Goal: Task Accomplishment & Management: Manage account settings

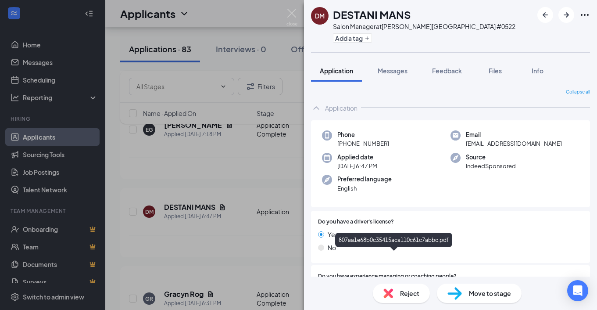
scroll to position [87, 0]
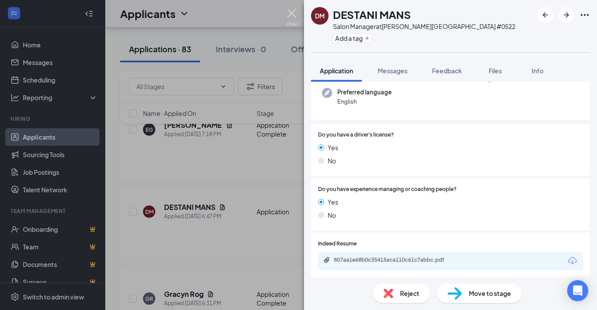
click at [293, 11] on img at bounding box center [292, 17] width 11 height 17
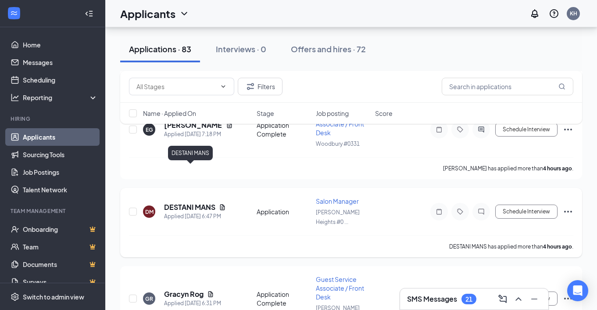
click at [204, 202] on h5 "DESTANI MANS" at bounding box center [189, 207] width 51 height 10
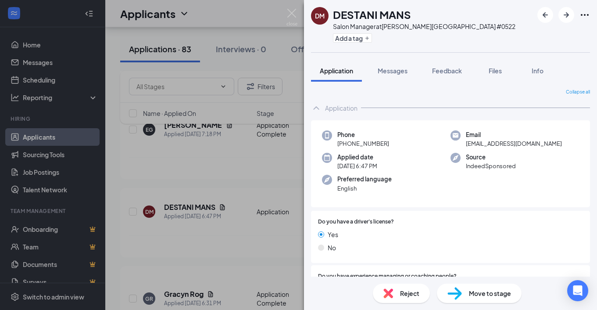
click at [396, 291] on div "Reject" at bounding box center [401, 292] width 57 height 19
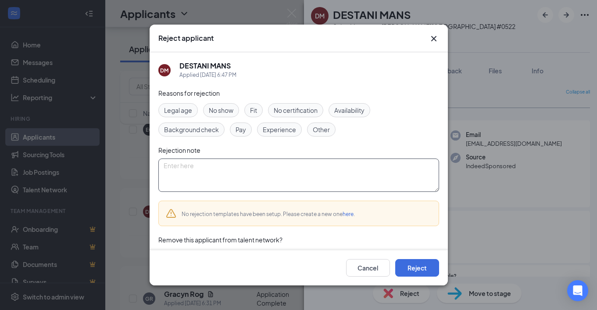
click at [286, 174] on textarea at bounding box center [298, 174] width 281 height 33
click at [433, 37] on icon "Cross" at bounding box center [434, 38] width 11 height 11
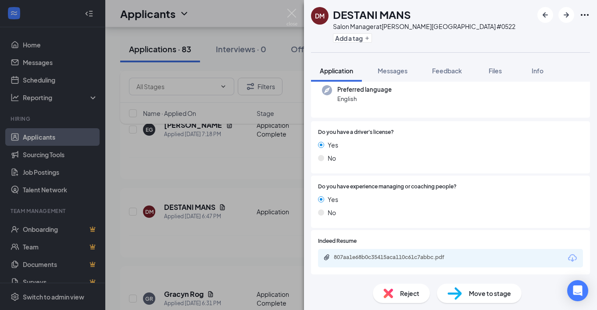
scroll to position [91, 0]
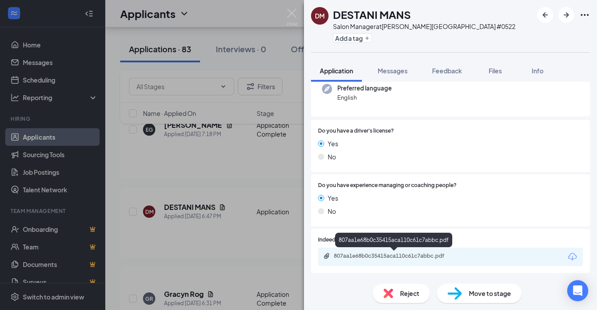
click at [365, 257] on div "807aa1e68b0c35415aca110c61c7abbc.pdf" at bounding box center [395, 255] width 123 height 7
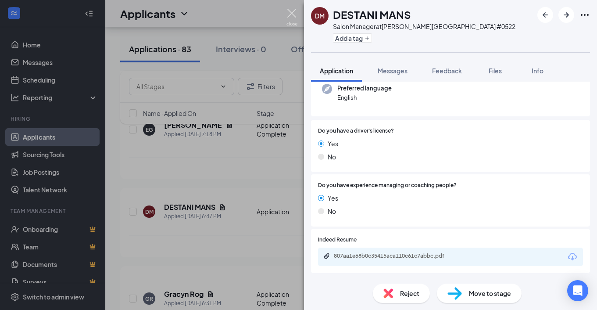
click at [291, 11] on img at bounding box center [292, 17] width 11 height 17
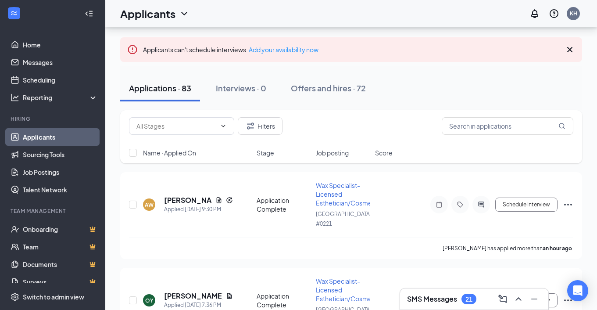
scroll to position [14, 0]
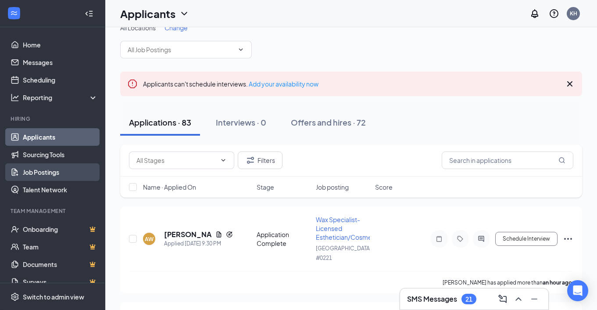
click at [58, 173] on link "Job Postings" at bounding box center [60, 172] width 75 height 18
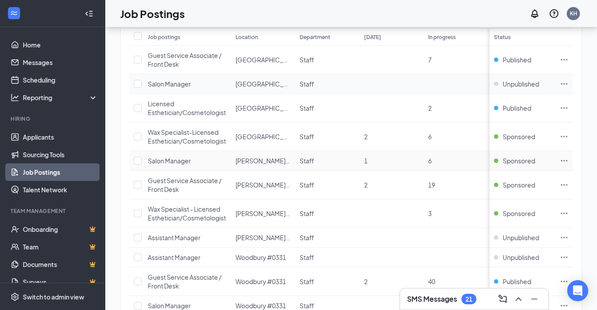
scroll to position [129, 0]
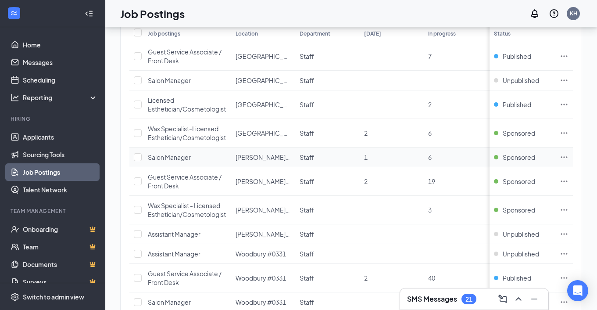
click at [563, 155] on icon "Ellipses" at bounding box center [564, 157] width 9 height 9
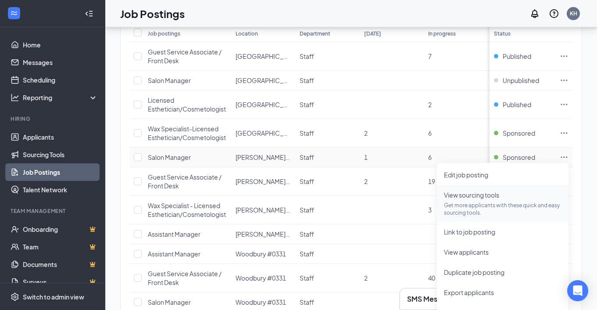
click at [488, 210] on p "Get more applicants with these quick and easy sourcing tools." at bounding box center [503, 208] width 118 height 15
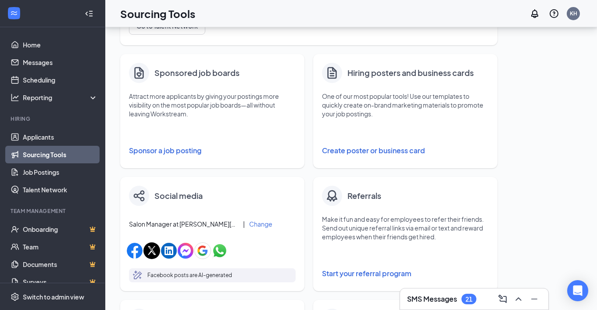
click at [188, 152] on button "Sponsor a job posting" at bounding box center [212, 151] width 167 height 18
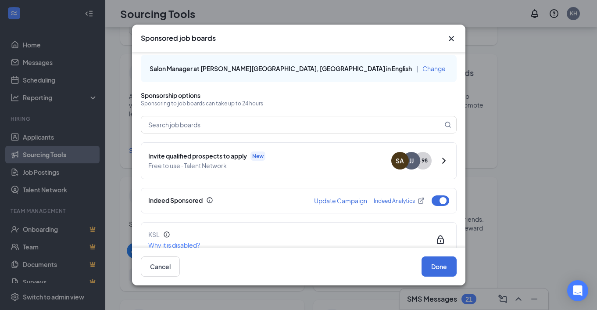
scroll to position [9, 0]
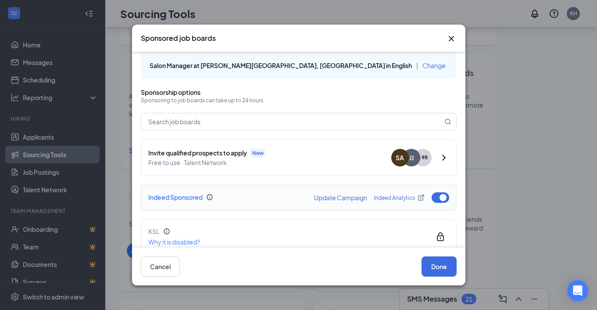
click at [440, 197] on button "button" at bounding box center [441, 197] width 18 height 11
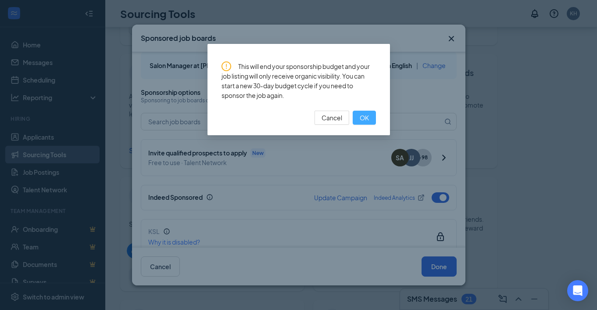
click at [362, 113] on span "OK" at bounding box center [364, 118] width 9 height 10
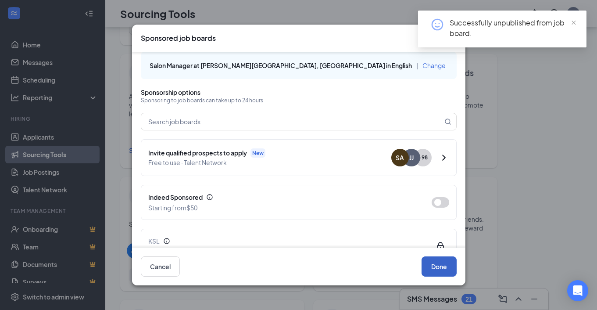
click at [438, 267] on button "Done" at bounding box center [439, 266] width 35 height 20
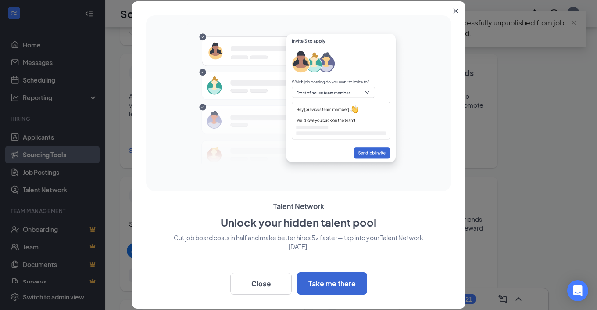
click at [455, 8] on button "Close" at bounding box center [458, 9] width 16 height 16
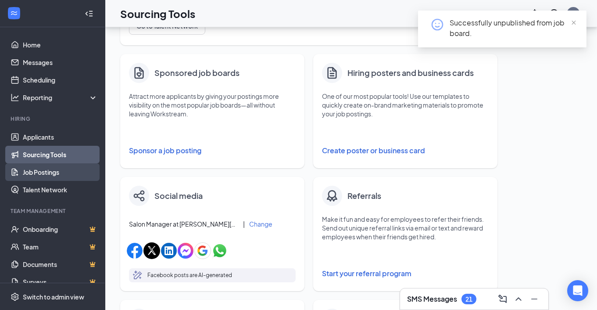
click at [55, 173] on link "Job Postings" at bounding box center [60, 172] width 75 height 18
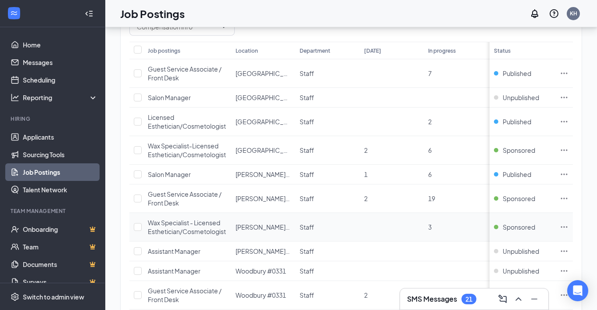
scroll to position [113, 0]
click at [181, 96] on span "Salon Manager" at bounding box center [169, 97] width 43 height 8
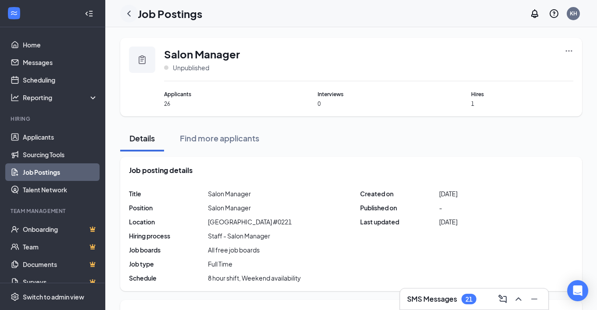
click at [129, 15] on icon "ChevronLeft" at bounding box center [129, 14] width 4 height 6
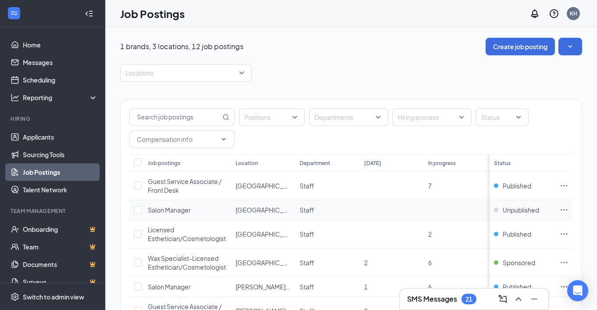
click at [564, 209] on icon "Ellipses" at bounding box center [564, 209] width 7 height 1
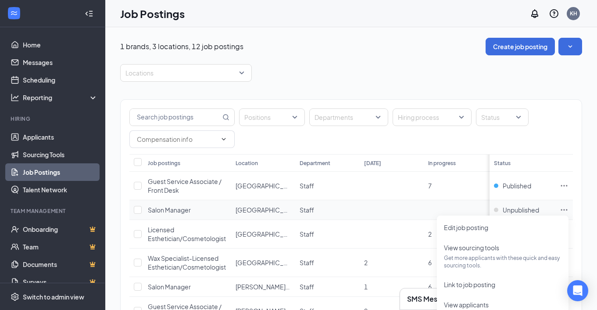
click at [564, 209] on icon "Ellipses" at bounding box center [564, 209] width 7 height 1
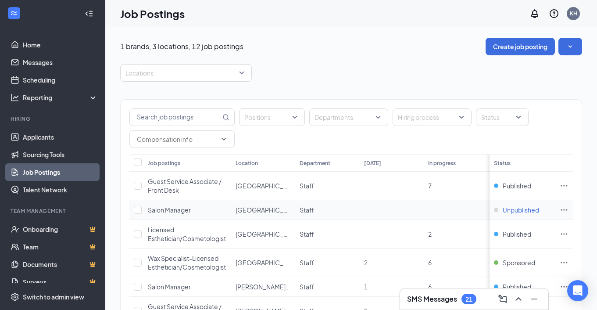
click at [525, 211] on span "Unpublished" at bounding box center [521, 209] width 36 height 9
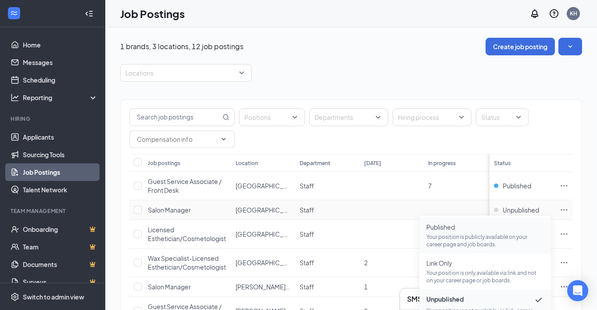
click at [488, 234] on p "Your position is publicly available on your career page and job boards." at bounding box center [485, 240] width 118 height 15
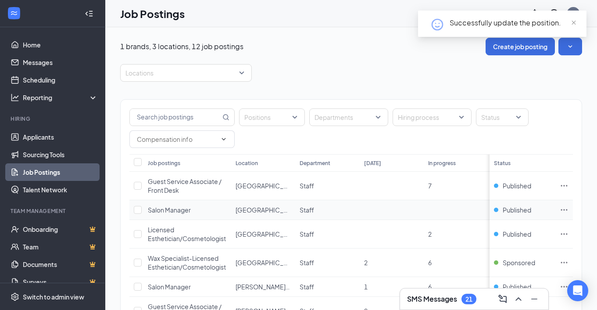
click at [563, 208] on icon "Ellipses" at bounding box center [564, 209] width 9 height 9
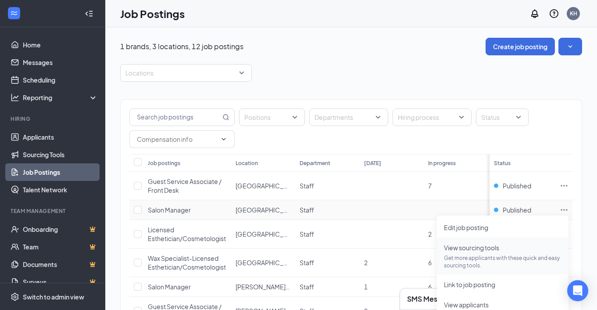
click at [484, 256] on p "Get more applicants with these quick and easy sourcing tools." at bounding box center [503, 261] width 118 height 15
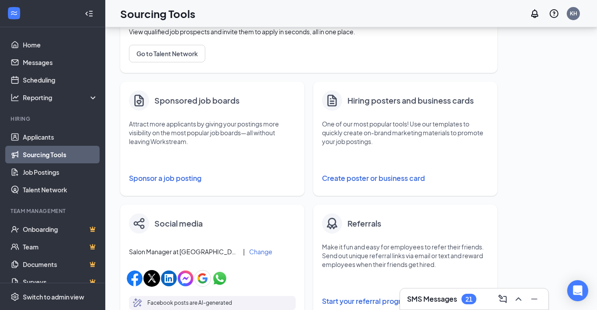
scroll to position [108, 0]
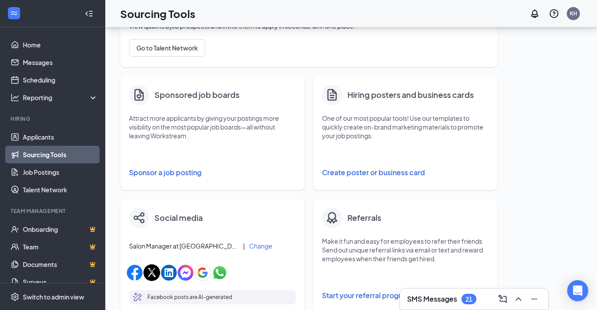
click at [193, 171] on button "Sponsor a job posting" at bounding box center [212, 173] width 167 height 18
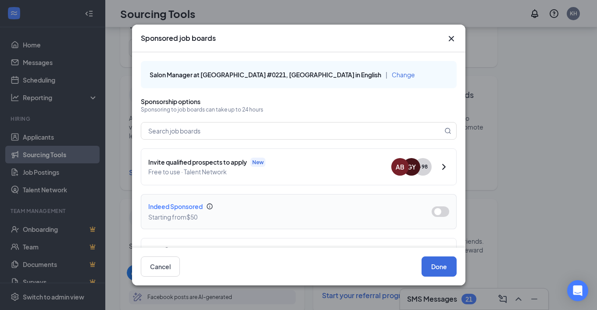
click at [438, 213] on button "button" at bounding box center [441, 211] width 18 height 11
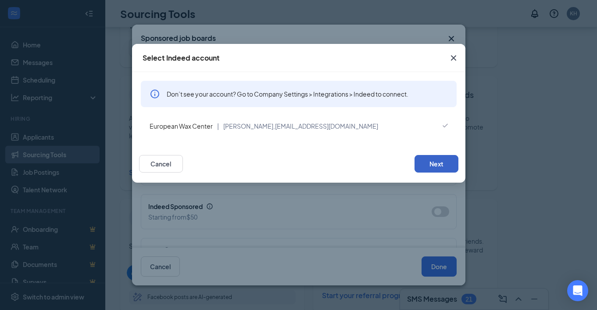
click at [440, 161] on button "Next" at bounding box center [437, 164] width 44 height 18
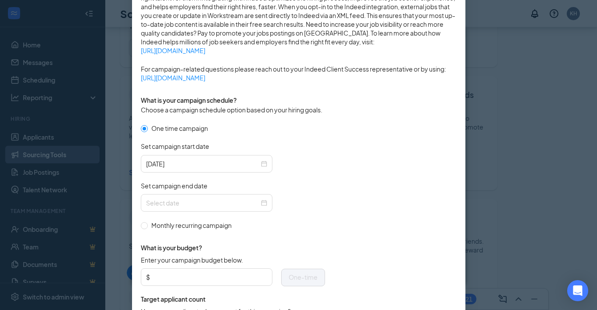
scroll to position [196, 0]
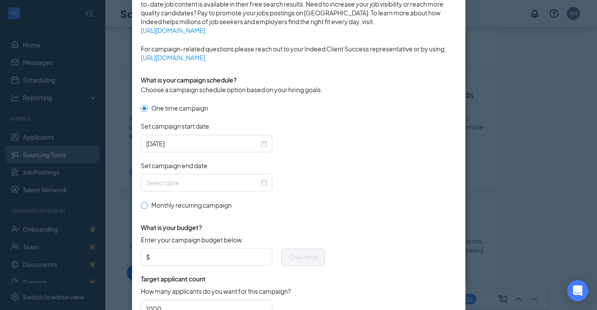
click at [144, 207] on span at bounding box center [144, 205] width 7 height 7
click at [144, 207] on input "Monthly recurring campaign" at bounding box center [144, 205] width 6 height 6
radio input "true"
radio input "false"
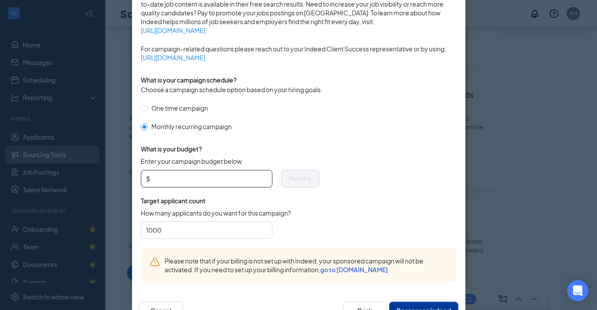
click at [175, 181] on input "Enter your campaign budget below." at bounding box center [209, 178] width 115 height 13
type input "200"
click at [280, 197] on span "Target applicant count" at bounding box center [230, 200] width 179 height 9
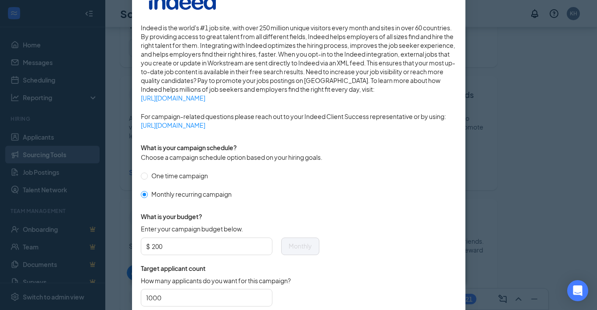
scroll to position [226, 0]
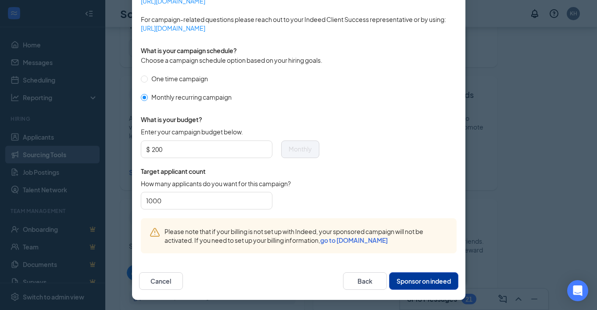
click at [416, 281] on button "Sponsor on indeed" at bounding box center [423, 281] width 69 height 18
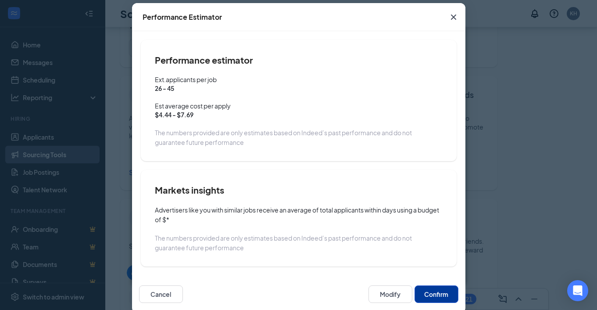
scroll to position [54, 0]
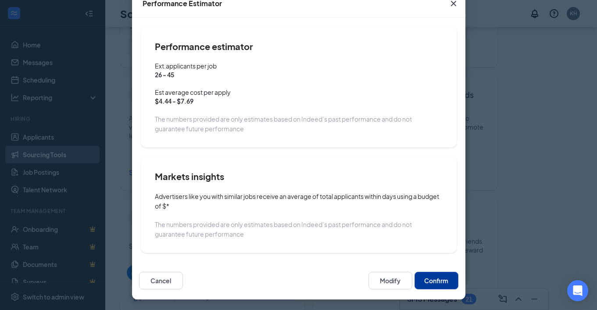
click at [436, 278] on button "Confirm" at bounding box center [437, 281] width 44 height 18
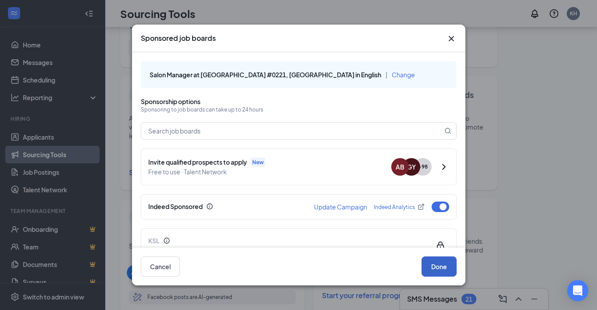
click at [435, 263] on button "Done" at bounding box center [439, 266] width 35 height 20
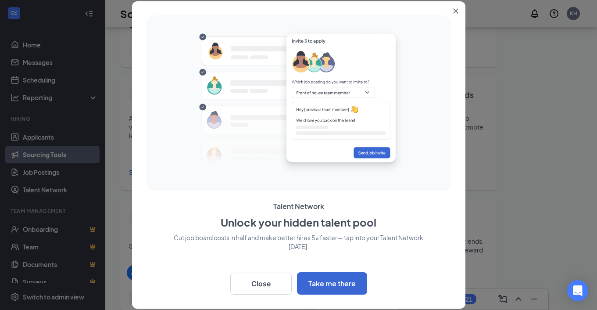
click at [456, 8] on icon "Close" at bounding box center [455, 10] width 5 height 5
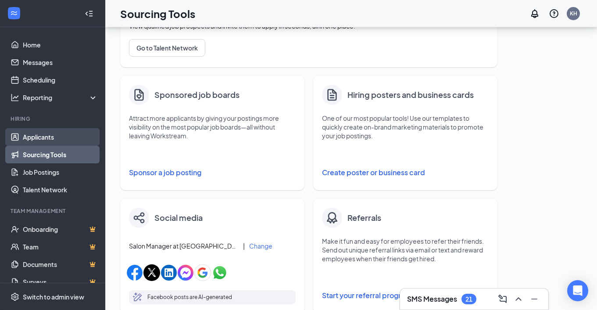
click at [46, 137] on link "Applicants" at bounding box center [60, 137] width 75 height 18
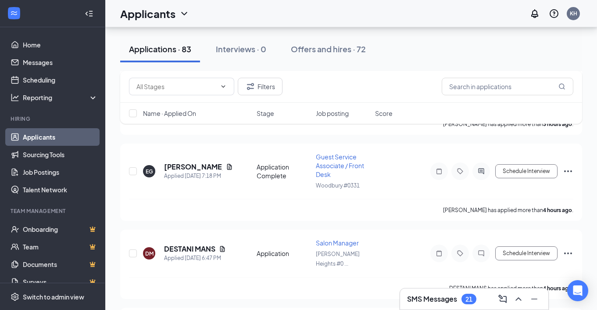
scroll to position [365, 0]
click at [196, 244] on h5 "DESTANI MANS" at bounding box center [189, 249] width 51 height 10
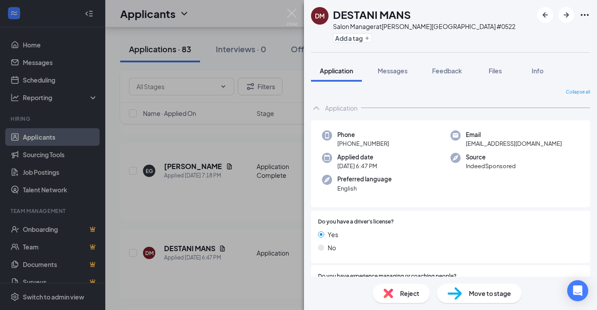
click at [396, 295] on div "Reject" at bounding box center [401, 292] width 57 height 19
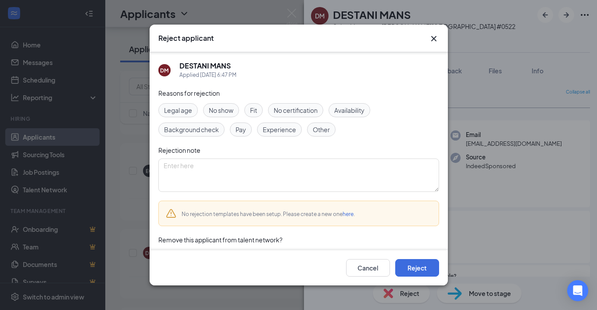
scroll to position [21, 0]
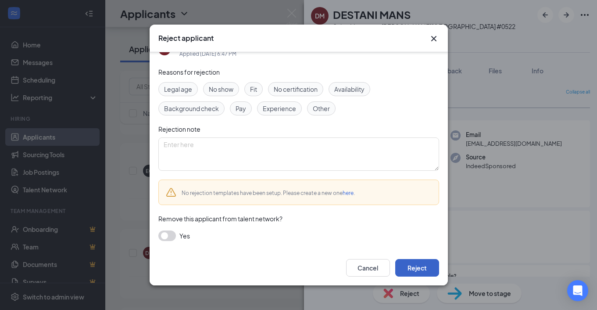
click at [414, 267] on button "Reject" at bounding box center [417, 268] width 44 height 18
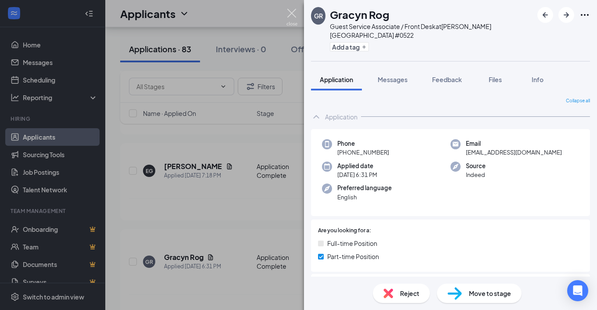
click at [292, 11] on img at bounding box center [292, 17] width 11 height 17
